Goal: Feedback & Contribution: Leave review/rating

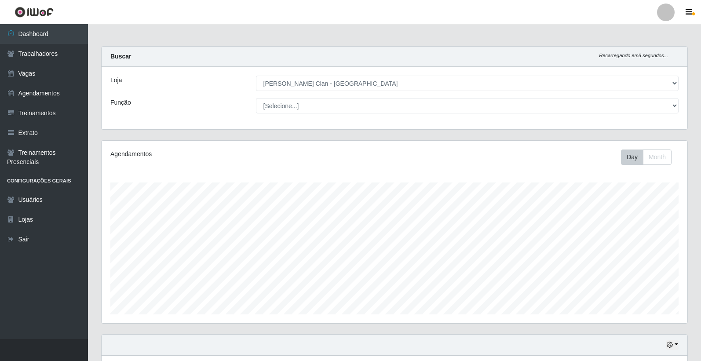
select select "452"
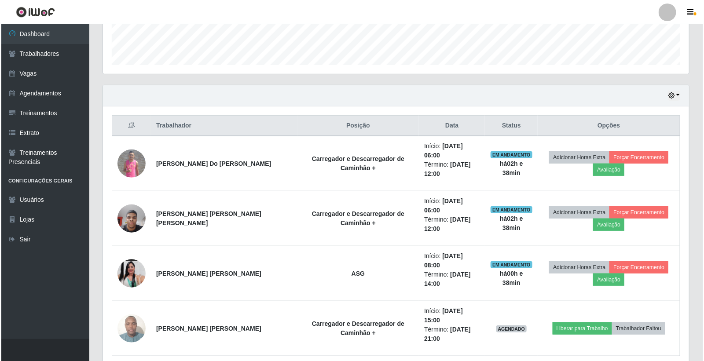
scroll to position [182, 586]
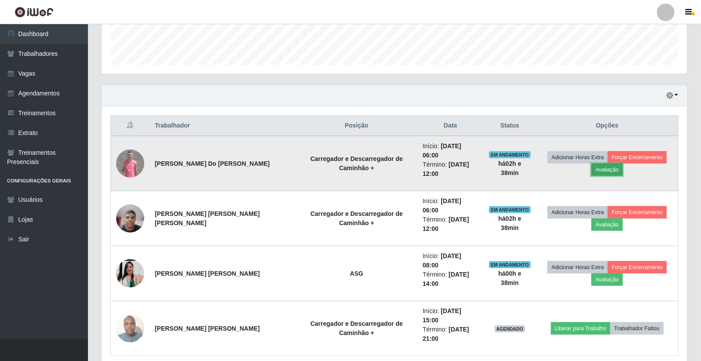
click at [609, 165] on button "Avaliação" at bounding box center [607, 170] width 31 height 12
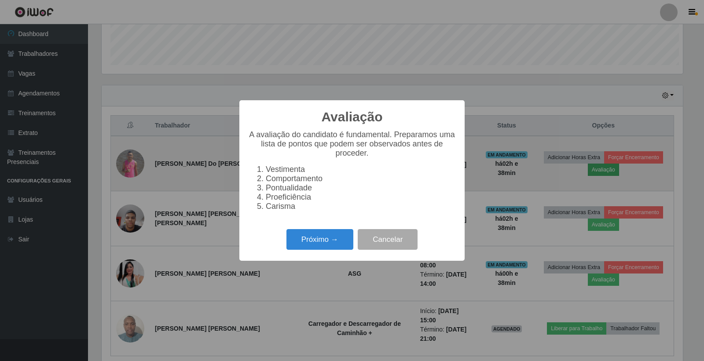
scroll to position [182, 581]
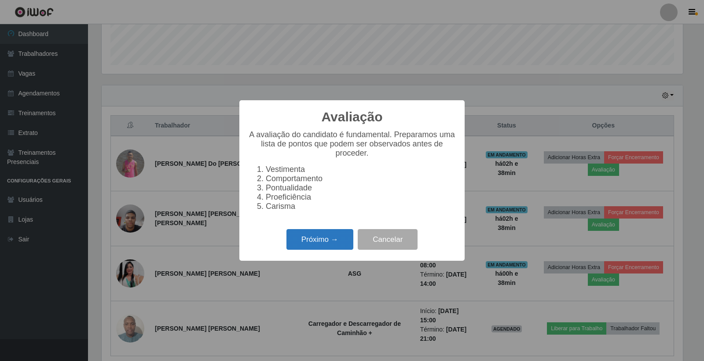
click at [336, 247] on button "Próximo →" at bounding box center [319, 239] width 67 height 21
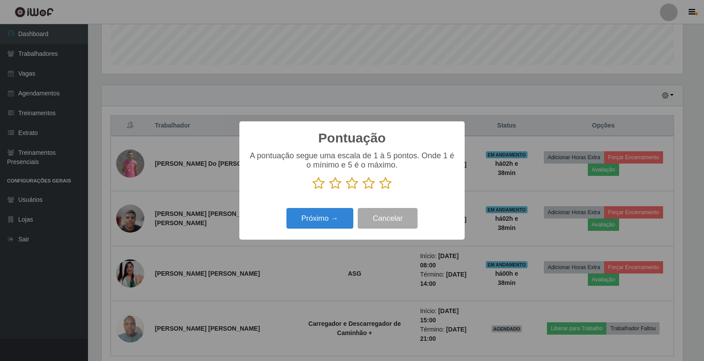
click at [380, 183] on icon at bounding box center [385, 183] width 12 height 13
click at [379, 190] on input "radio" at bounding box center [379, 190] width 0 height 0
click at [333, 216] on button "Próximo →" at bounding box center [319, 218] width 67 height 21
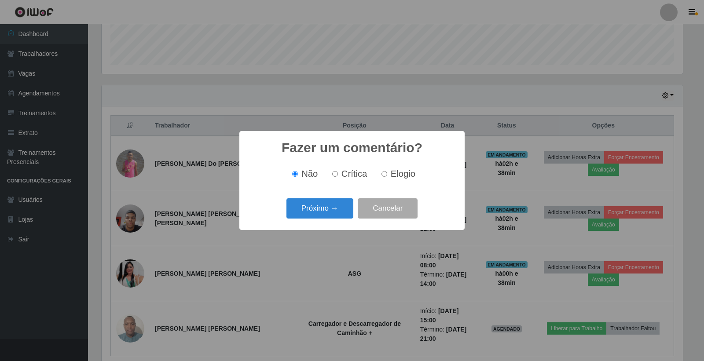
click at [384, 176] on input "Elogio" at bounding box center [384, 174] width 6 height 6
radio input "true"
click at [317, 217] on button "Próximo →" at bounding box center [319, 208] width 67 height 21
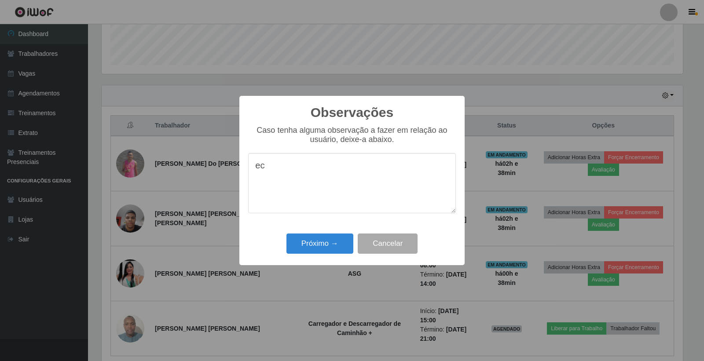
type textarea "e"
type textarea "ECELENTE COLABORADOR"
click at [318, 248] on button "Próximo →" at bounding box center [319, 244] width 67 height 21
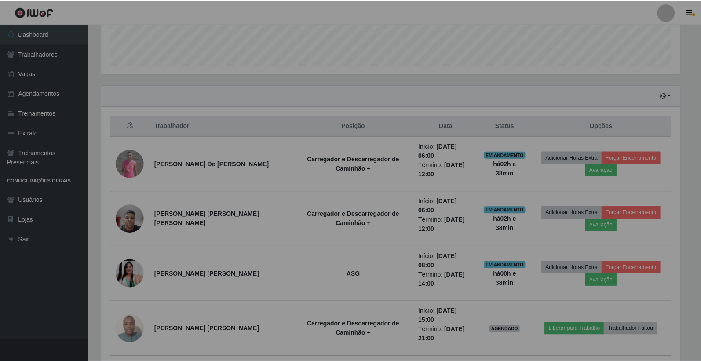
scroll to position [182, 586]
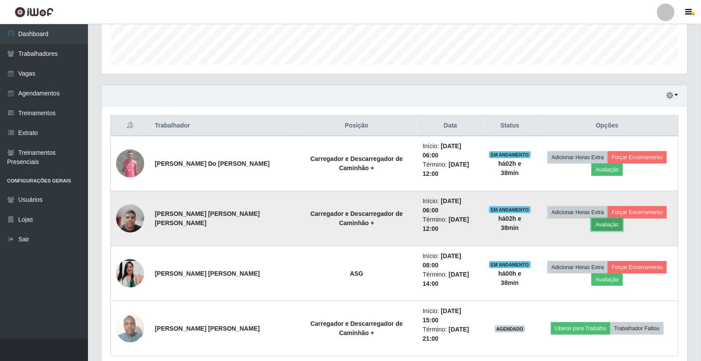
click at [600, 219] on button "Avaliação" at bounding box center [607, 225] width 31 height 12
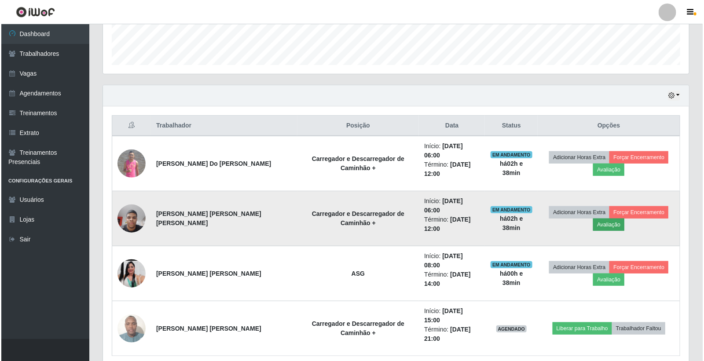
scroll to position [182, 581]
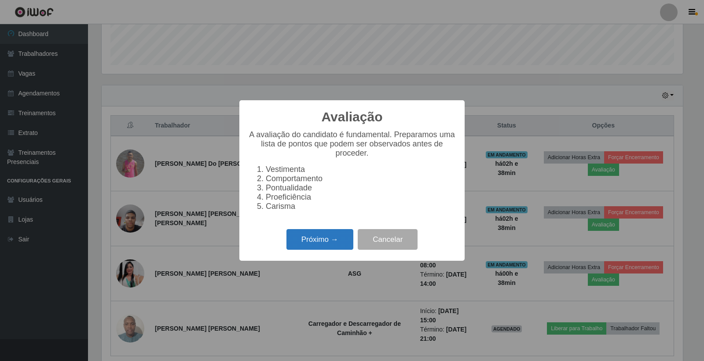
click at [330, 250] on button "Próximo →" at bounding box center [319, 239] width 67 height 21
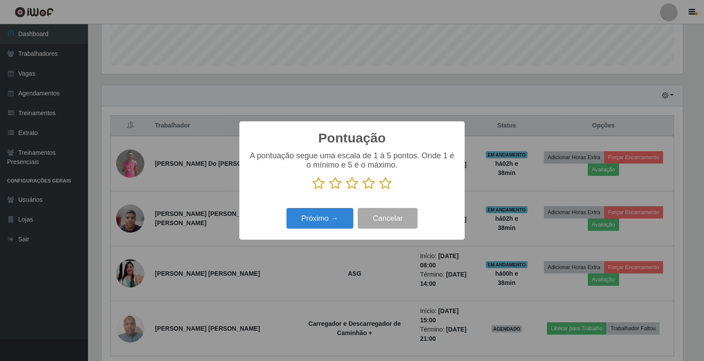
click at [388, 187] on icon at bounding box center [385, 183] width 12 height 13
click at [379, 190] on input "radio" at bounding box center [379, 190] width 0 height 0
click at [344, 217] on button "Próximo →" at bounding box center [319, 218] width 67 height 21
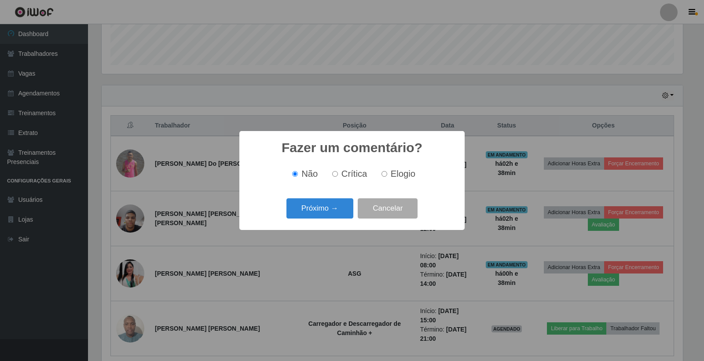
click at [385, 176] on input "Elogio" at bounding box center [384, 174] width 6 height 6
radio input "true"
click at [332, 211] on button "Próximo →" at bounding box center [319, 208] width 67 height 21
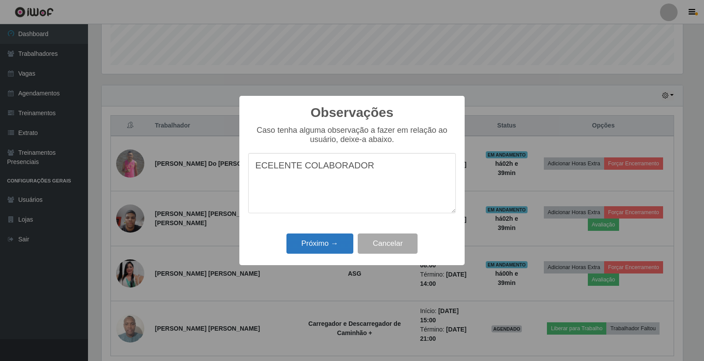
type textarea "ECELENTE COLABORADOR"
click at [327, 240] on button "Próximo →" at bounding box center [319, 244] width 67 height 21
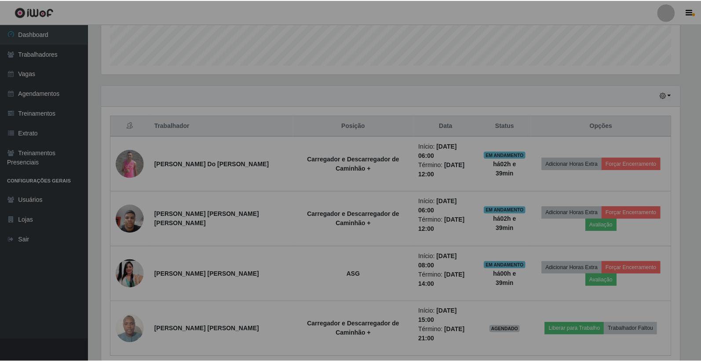
scroll to position [182, 586]
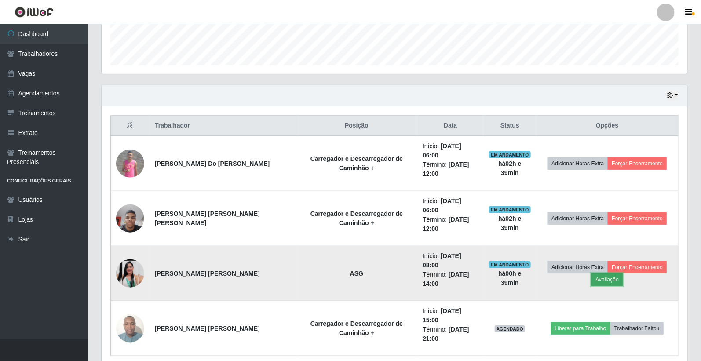
click at [601, 274] on button "Avaliação" at bounding box center [607, 280] width 31 height 12
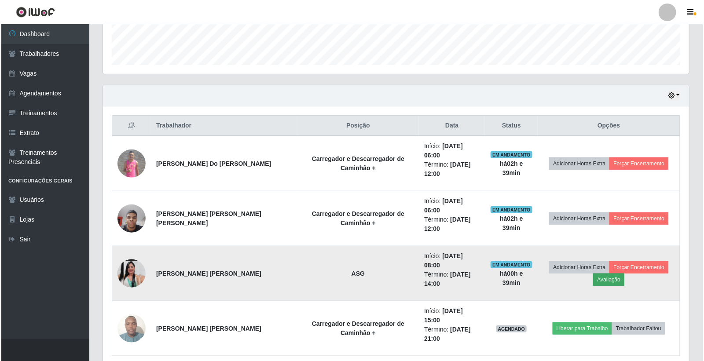
scroll to position [182, 581]
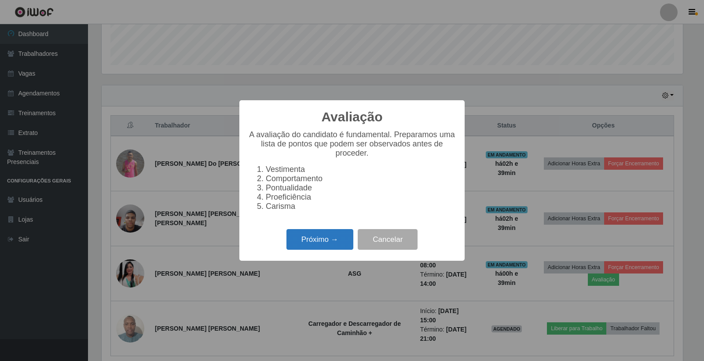
click at [307, 237] on button "Próximo →" at bounding box center [319, 239] width 67 height 21
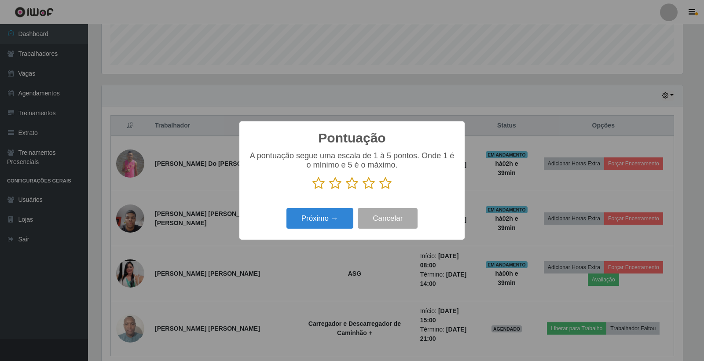
click at [382, 183] on icon at bounding box center [385, 183] width 12 height 13
click at [379, 190] on input "radio" at bounding box center [379, 190] width 0 height 0
click at [337, 220] on button "Próximo →" at bounding box center [319, 218] width 67 height 21
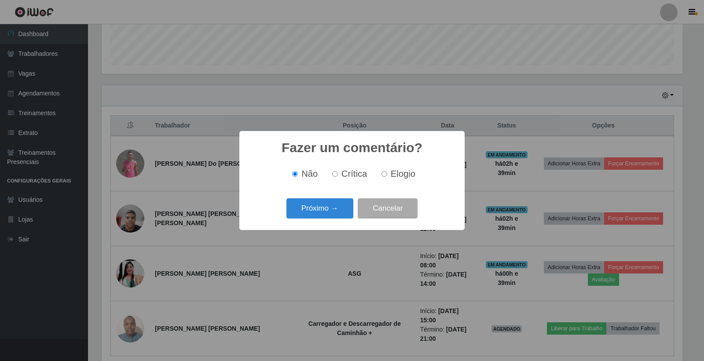
click at [384, 177] on input "Elogio" at bounding box center [384, 174] width 6 height 6
radio input "true"
click at [344, 205] on button "Próximo →" at bounding box center [319, 208] width 67 height 21
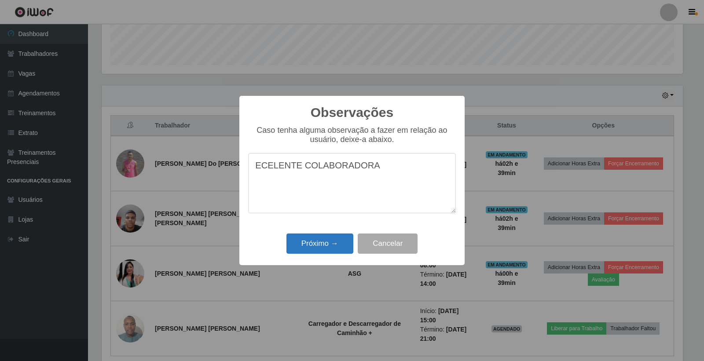
type textarea "ECELENTE COLABORADORA"
click at [330, 246] on button "Próximo →" at bounding box center [319, 244] width 67 height 21
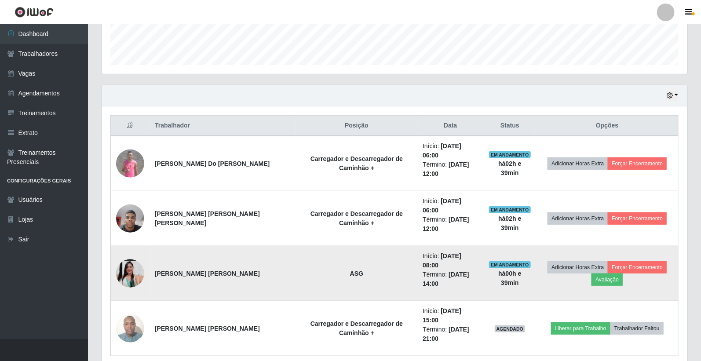
scroll to position [223, 0]
